Goal: Understand process/instructions: Learn how to perform a task or action

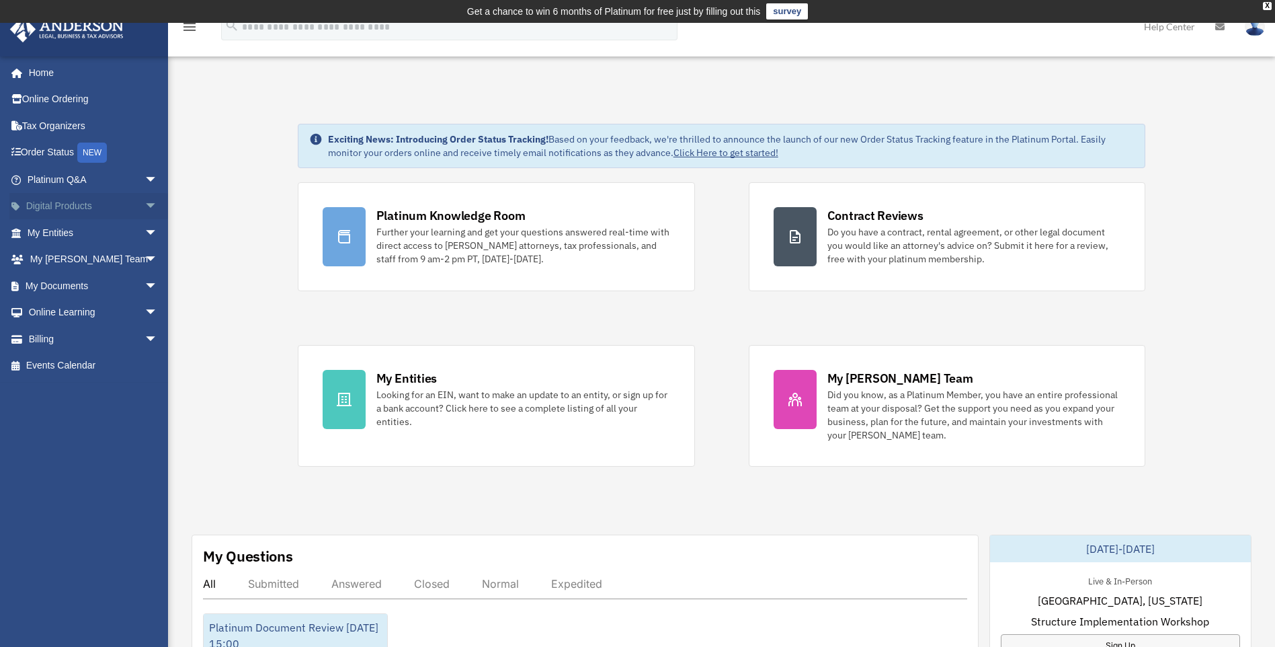
click at [145, 204] on span "arrow_drop_down" at bounding box center [158, 207] width 27 height 28
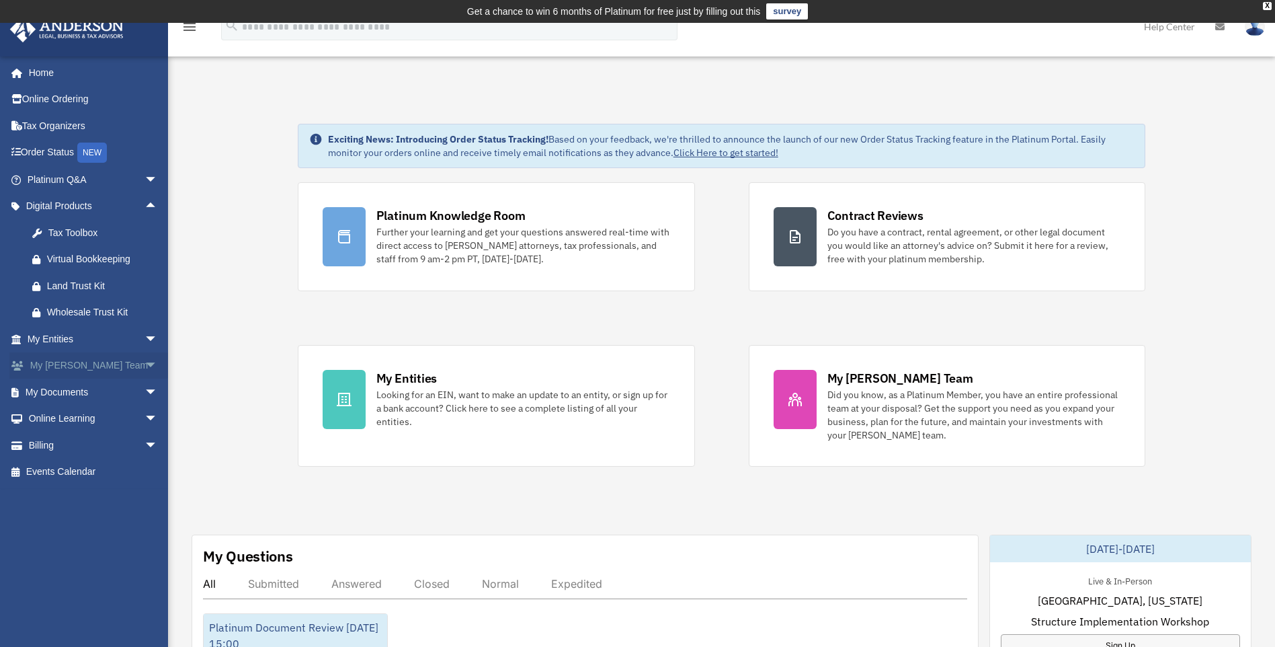
click at [145, 365] on span "arrow_drop_down" at bounding box center [158, 366] width 27 height 28
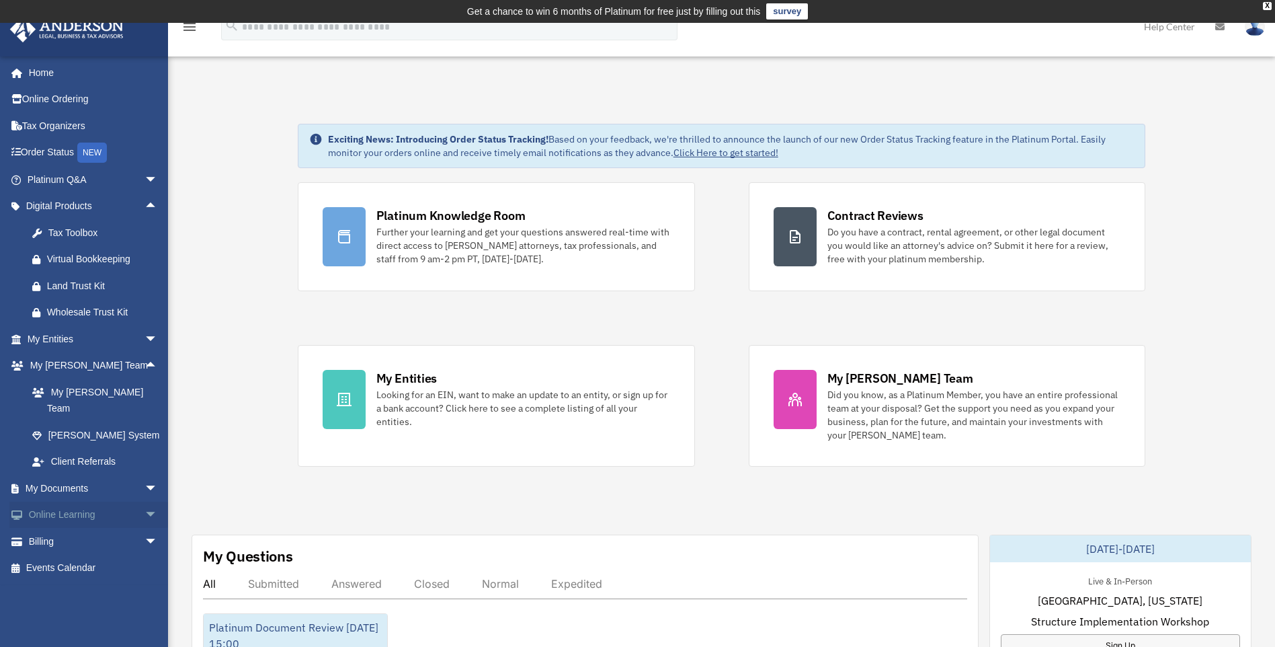
click at [145, 502] on span "arrow_drop_down" at bounding box center [158, 516] width 27 height 28
click at [68, 581] on link "Resources" at bounding box center [98, 594] width 159 height 27
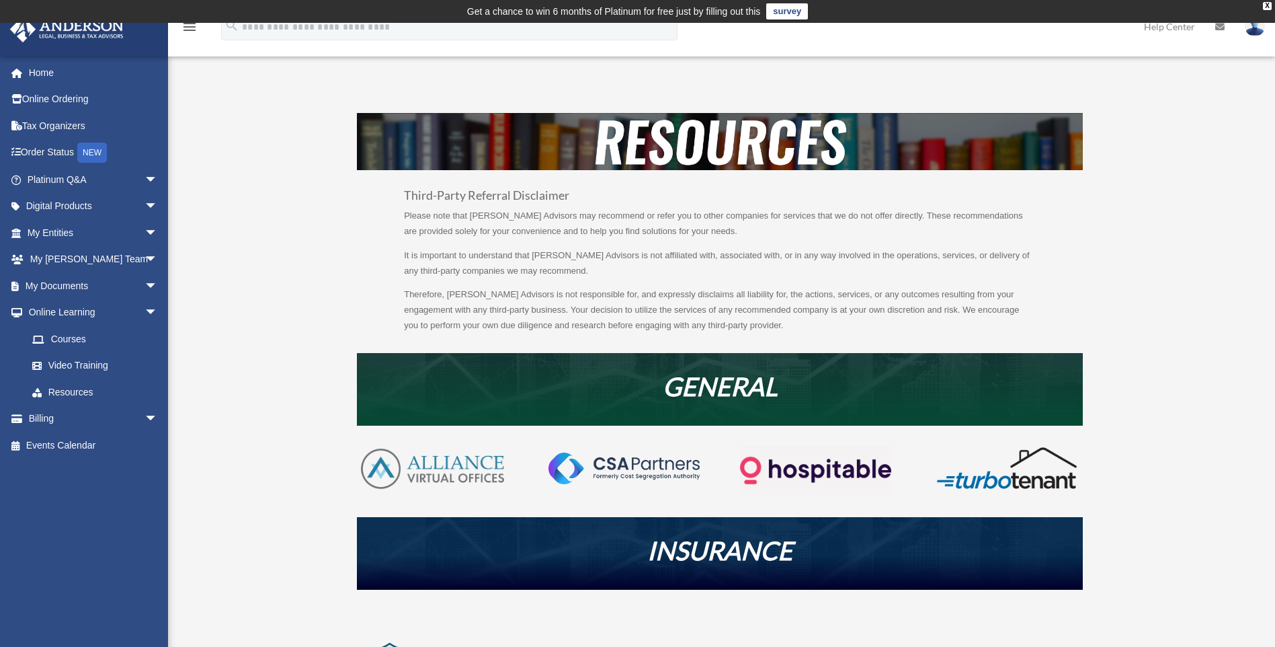
scroll to position [67, 0]
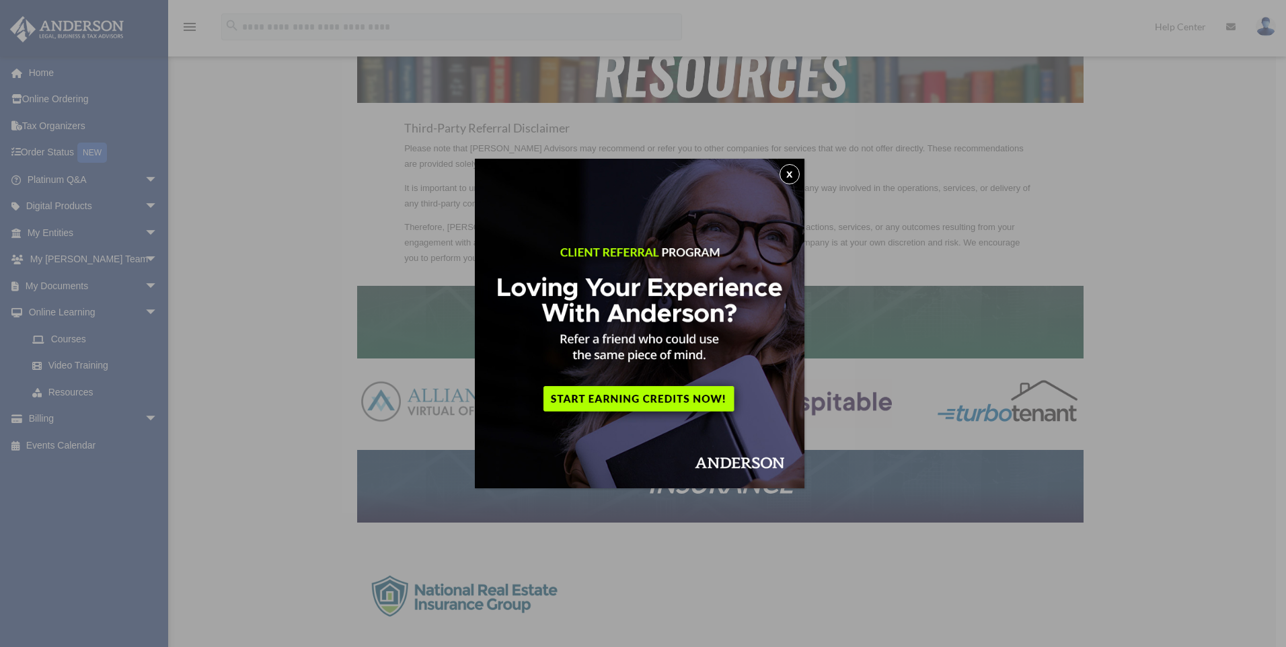
click at [787, 173] on button "x" at bounding box center [789, 174] width 20 height 20
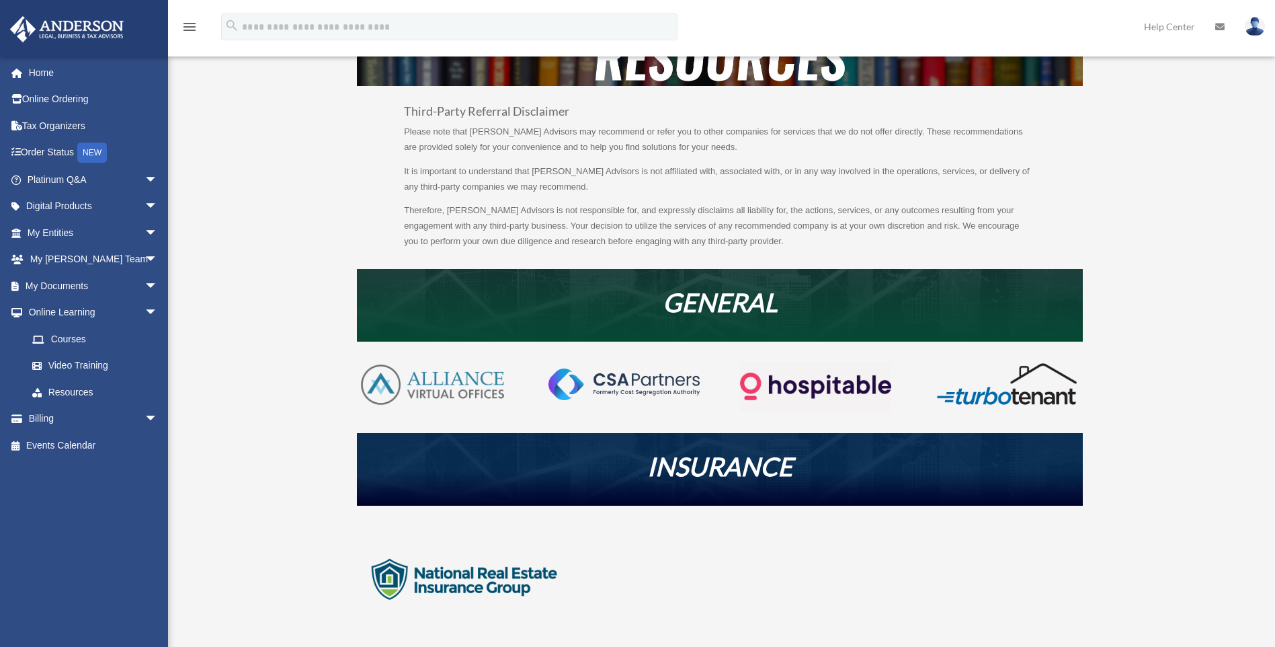
scroll to position [0, 0]
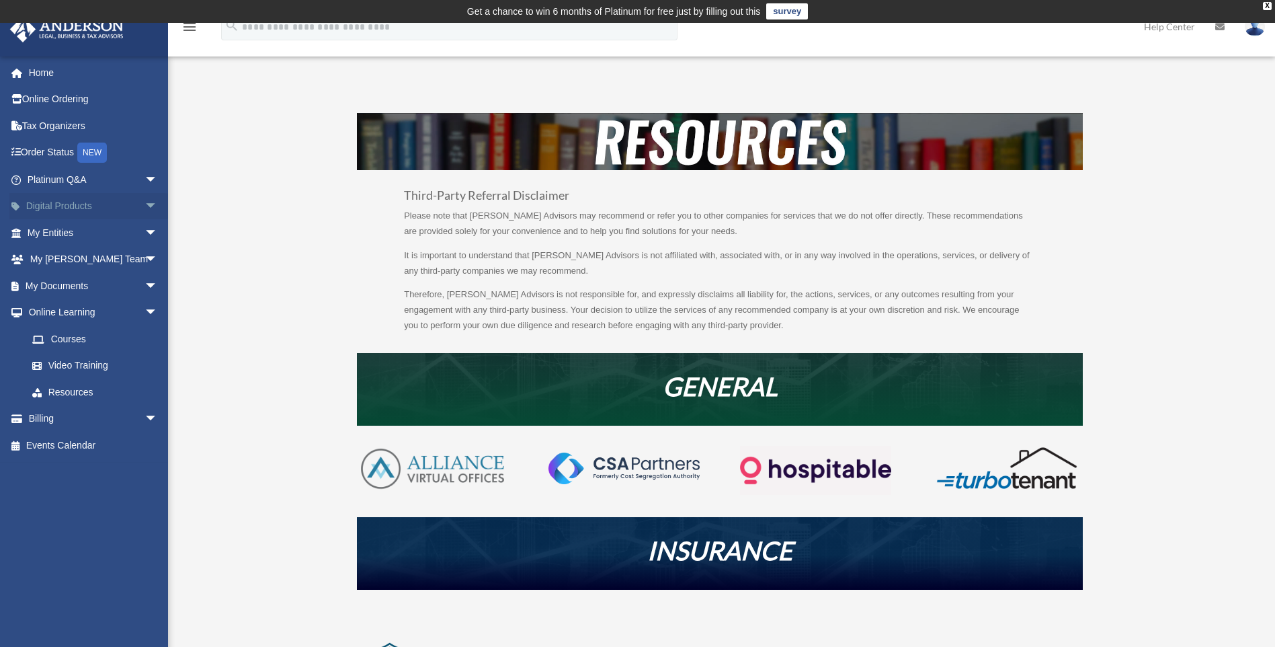
click at [145, 204] on span "arrow_drop_down" at bounding box center [158, 207] width 27 height 28
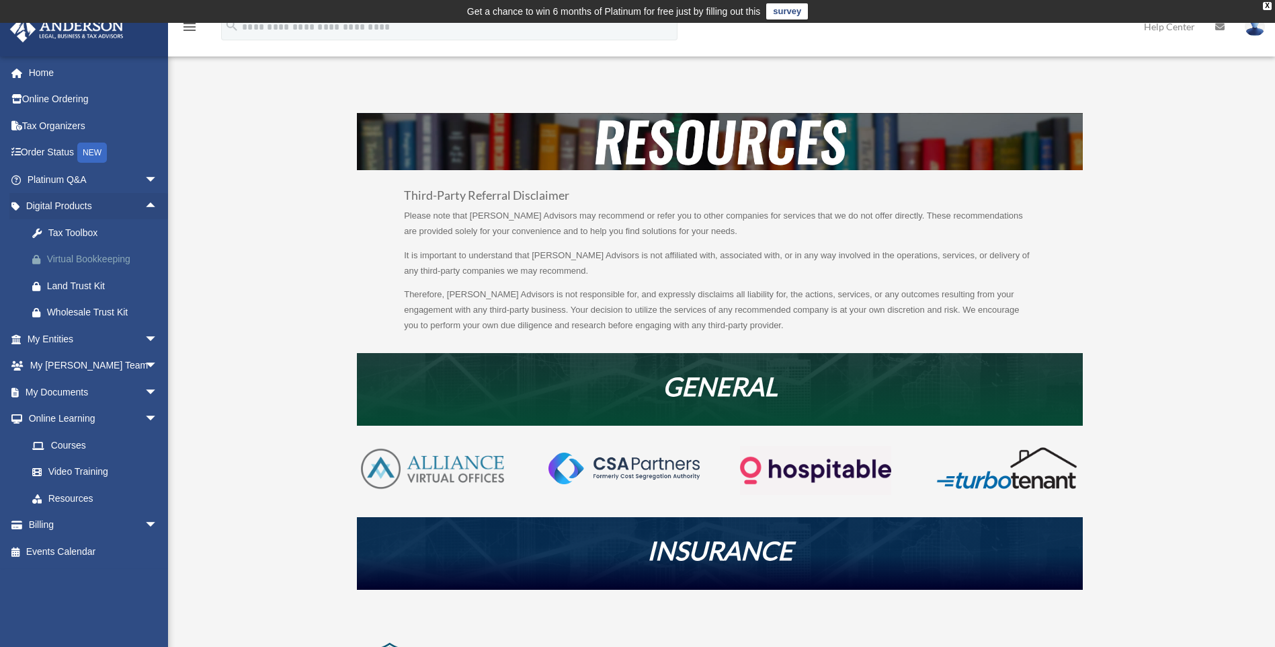
click at [108, 260] on div "Virtual Bookkeeping" at bounding box center [104, 259] width 114 height 17
click at [49, 69] on link "Home" at bounding box center [93, 72] width 169 height 27
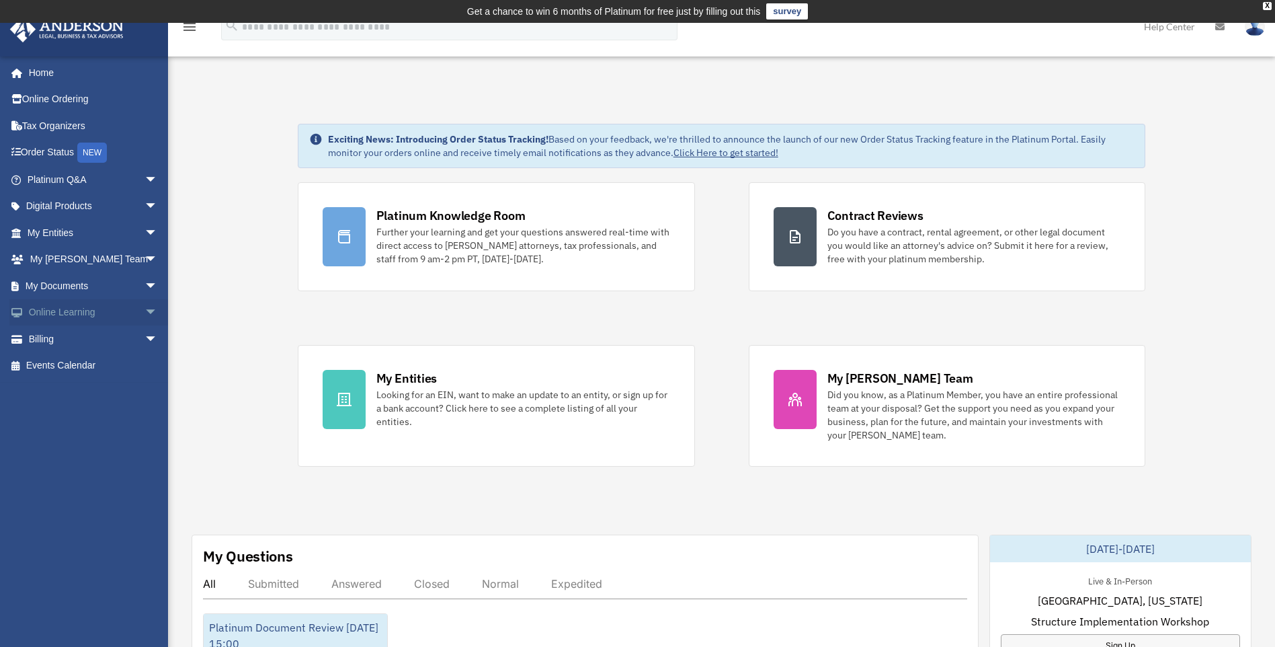
click at [81, 309] on link "Online Learning arrow_drop_down" at bounding box center [93, 312] width 169 height 27
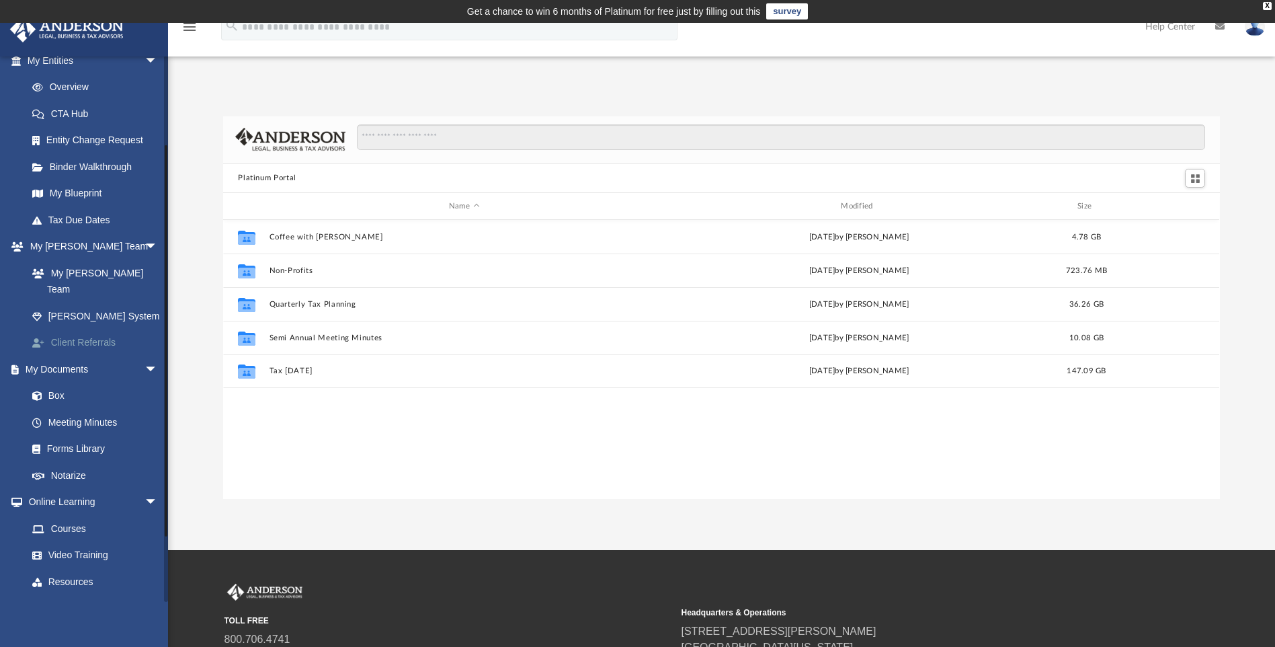
scroll to position [202, 0]
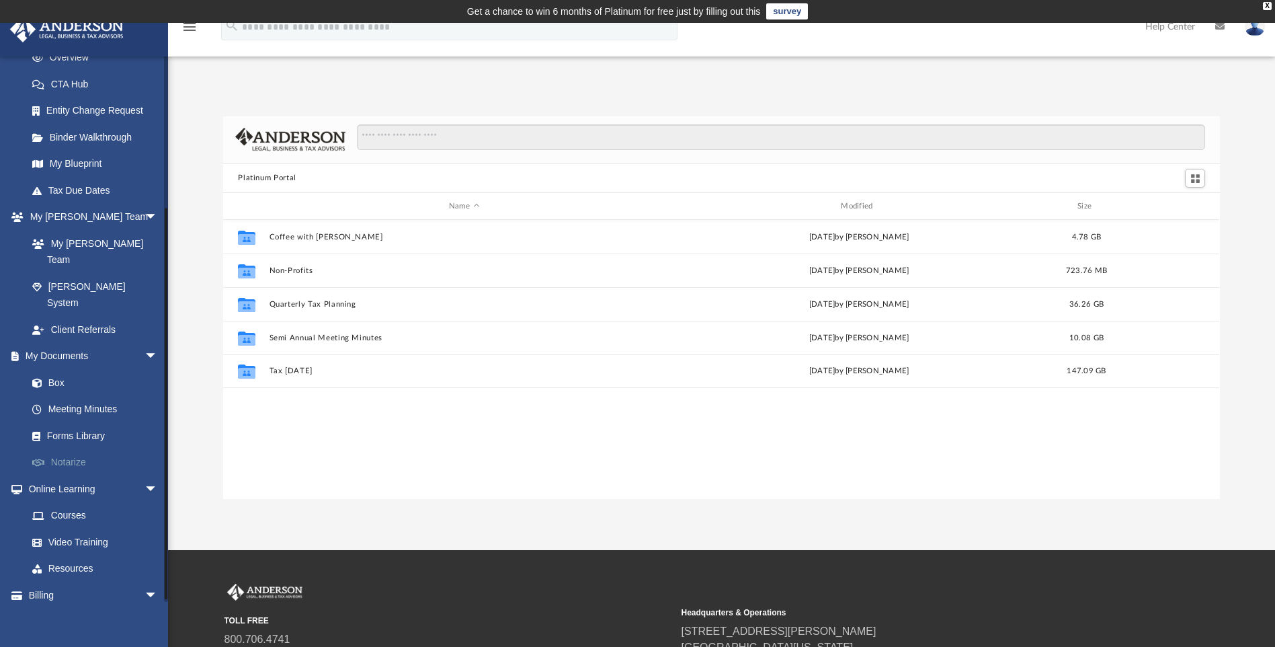
click at [76, 449] on link "Notarize" at bounding box center [98, 462] width 159 height 27
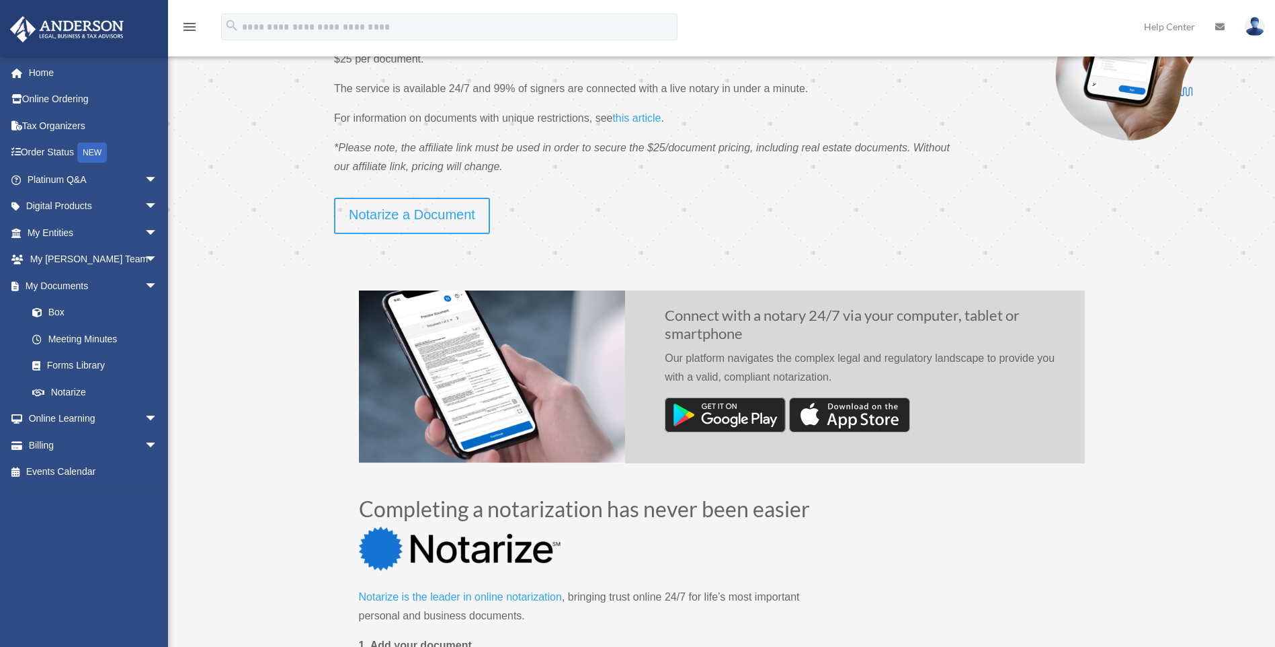
scroll to position [202, 0]
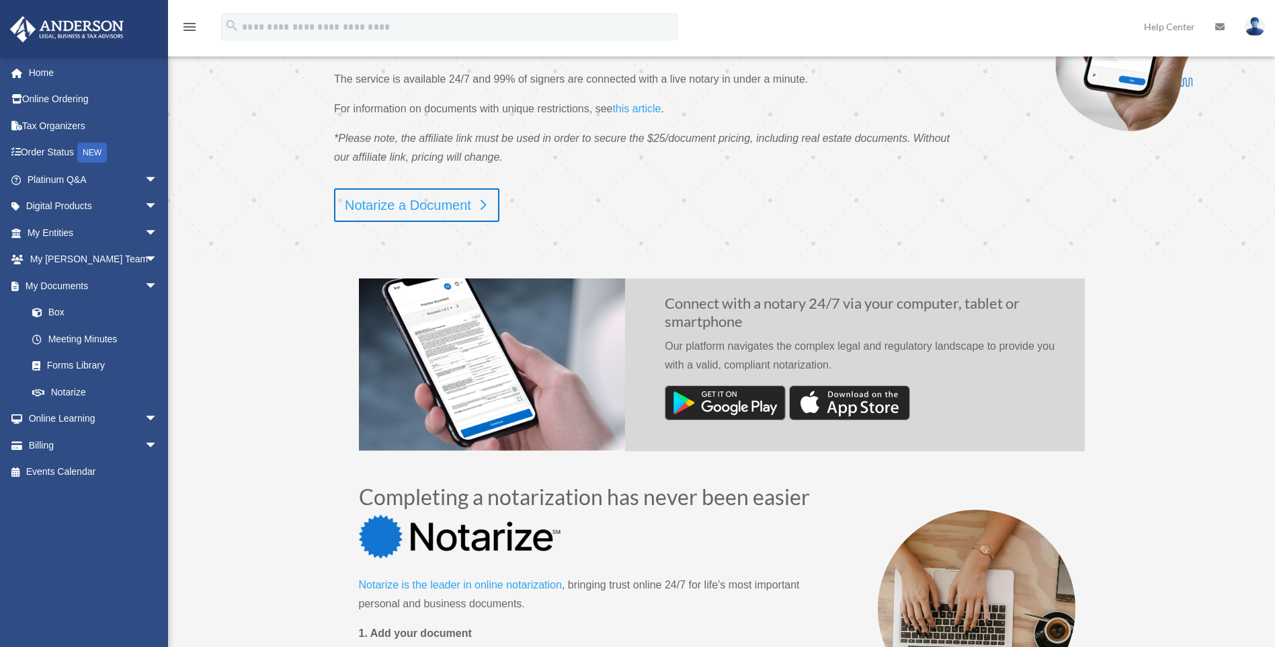
click at [403, 213] on link "Notarize a Document" at bounding box center [416, 205] width 165 height 34
click at [408, 206] on link "Notarize a Document" at bounding box center [416, 205] width 165 height 34
click at [384, 204] on link "Notarize a Document" at bounding box center [416, 205] width 165 height 34
click at [426, 203] on link "Notarize a Document" at bounding box center [416, 205] width 165 height 34
